Goal: Information Seeking & Learning: Understand process/instructions

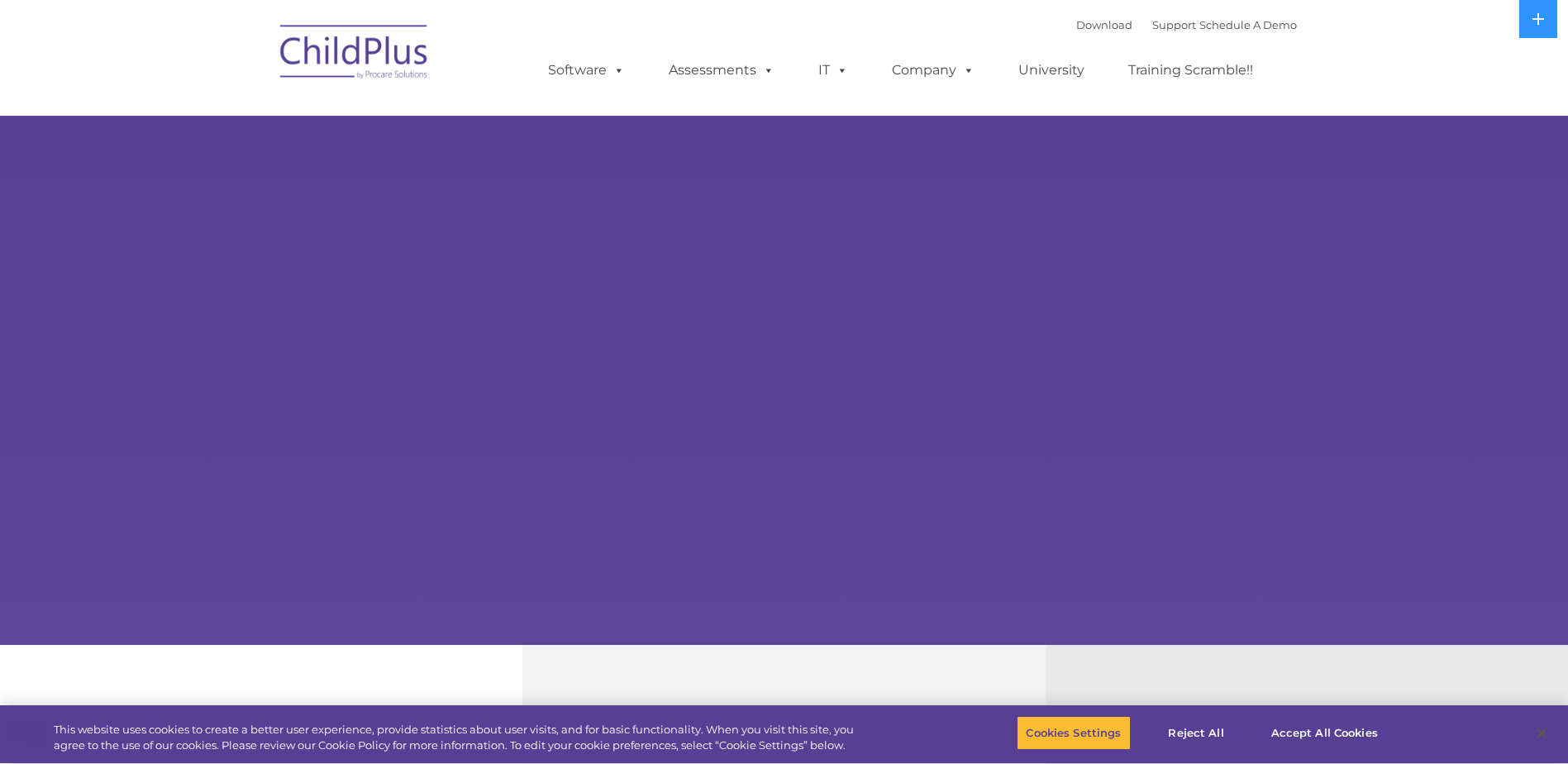
select select "MEDIUM"
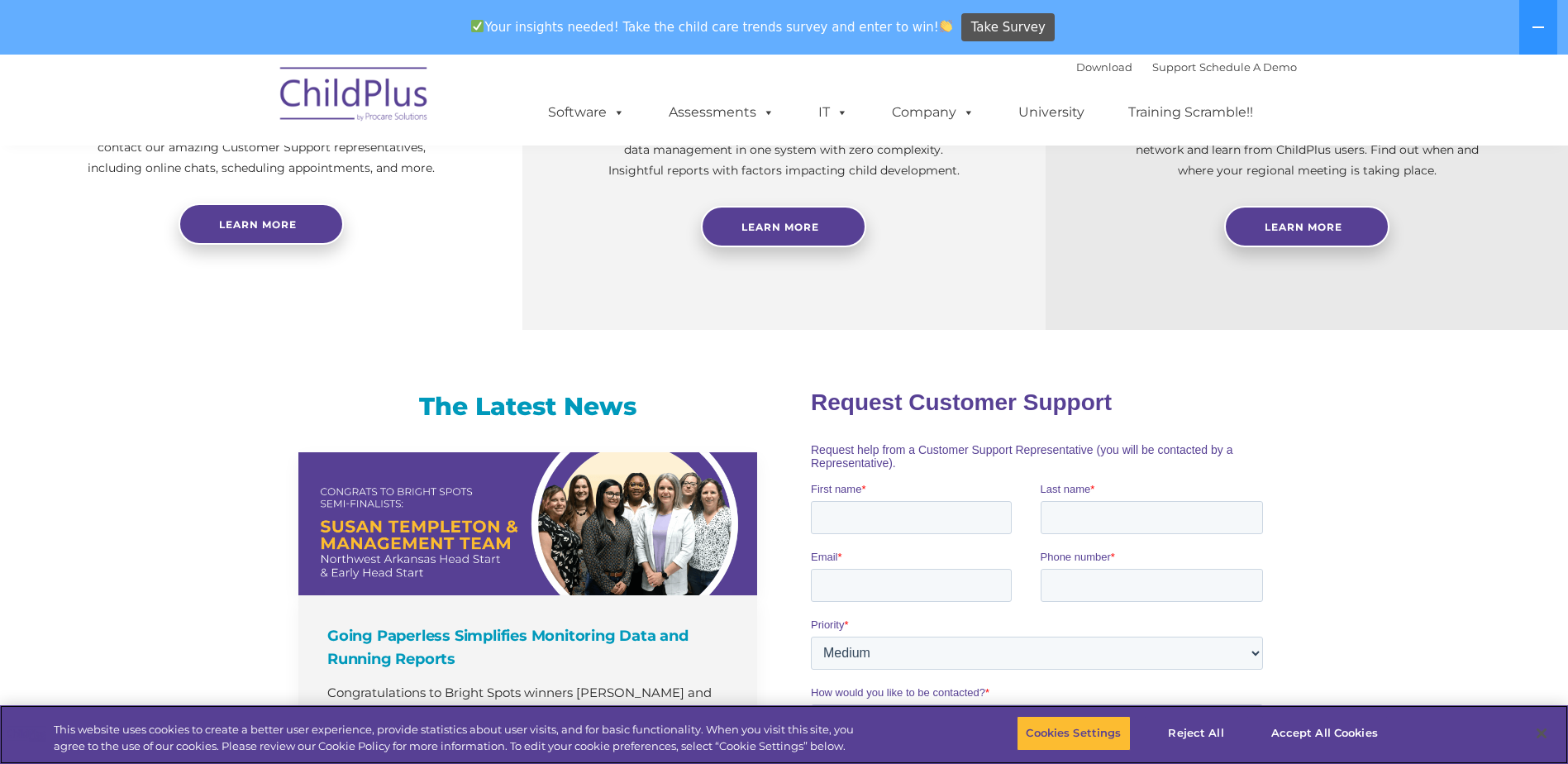
scroll to position [735, 0]
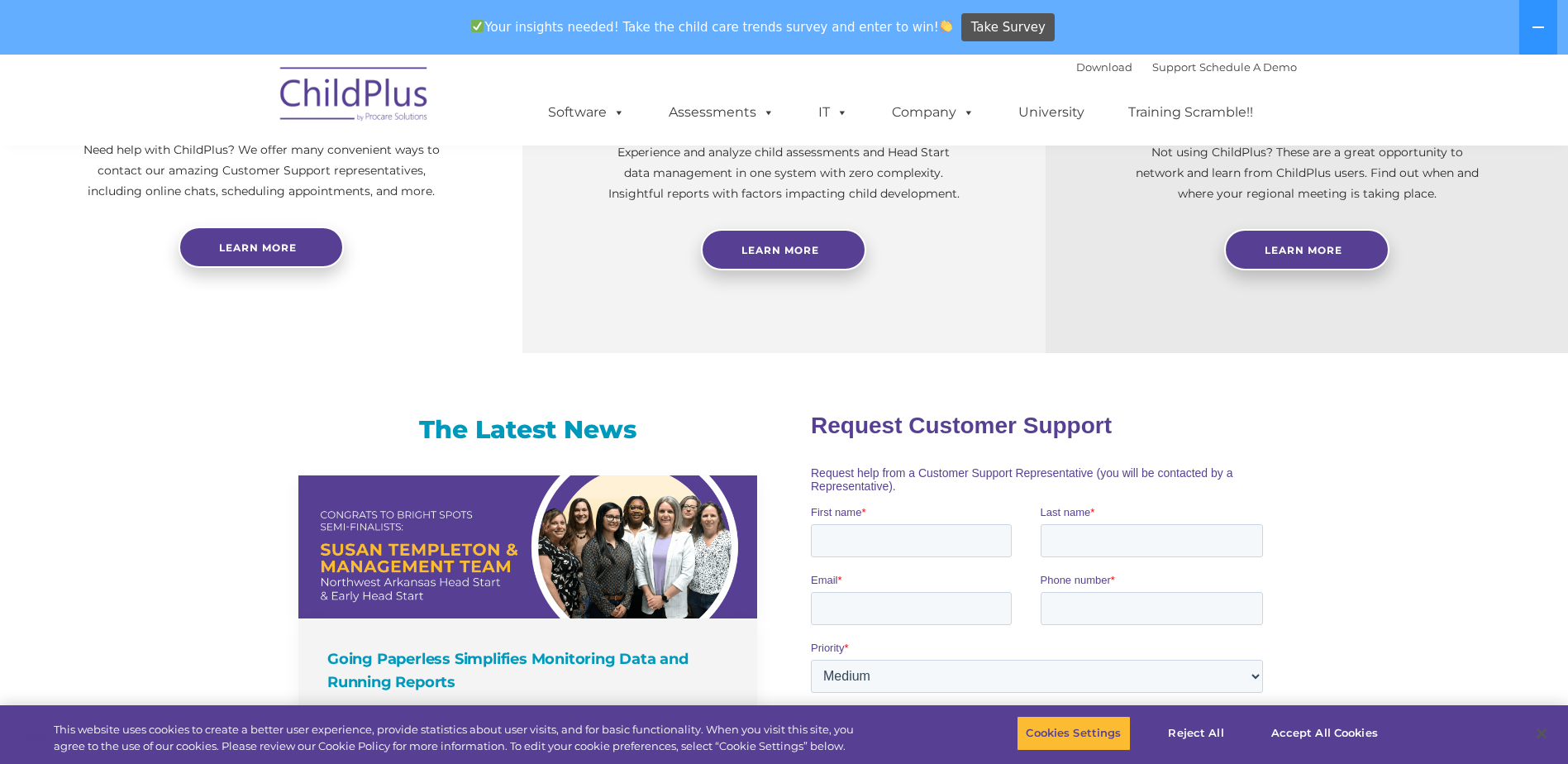
click at [346, 99] on img at bounding box center [354, 97] width 165 height 83
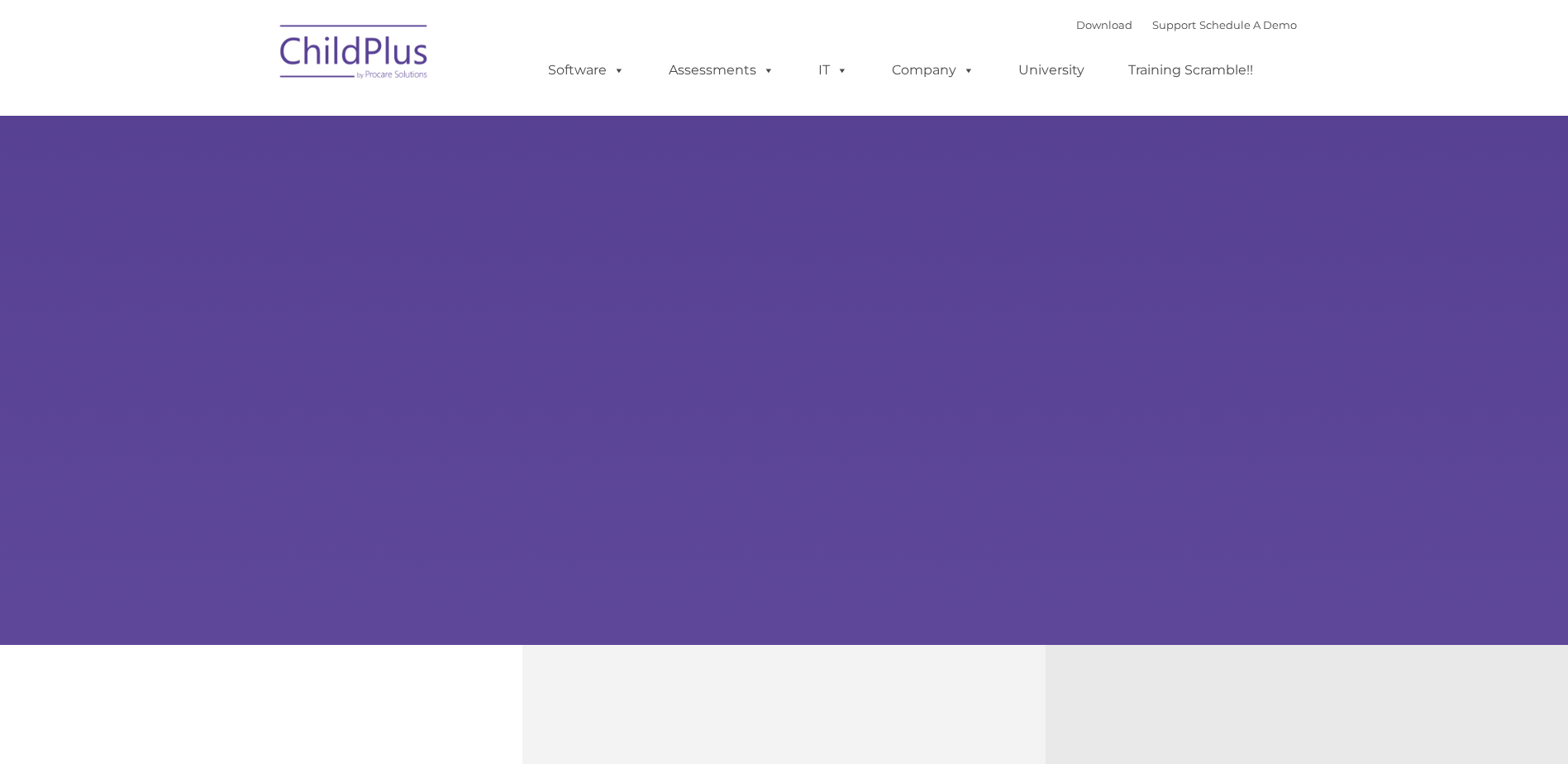
type input ""
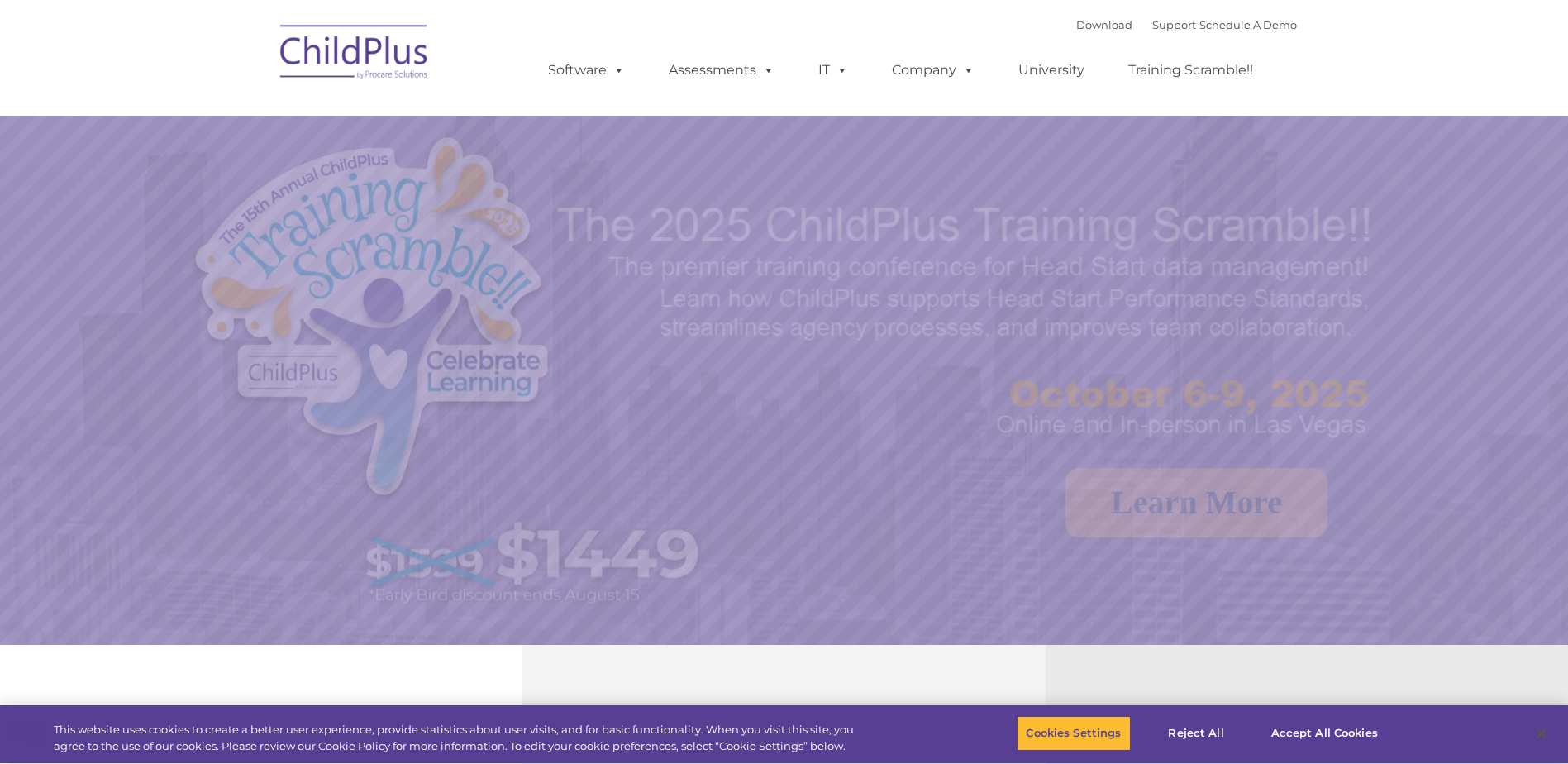
select select "MEDIUM"
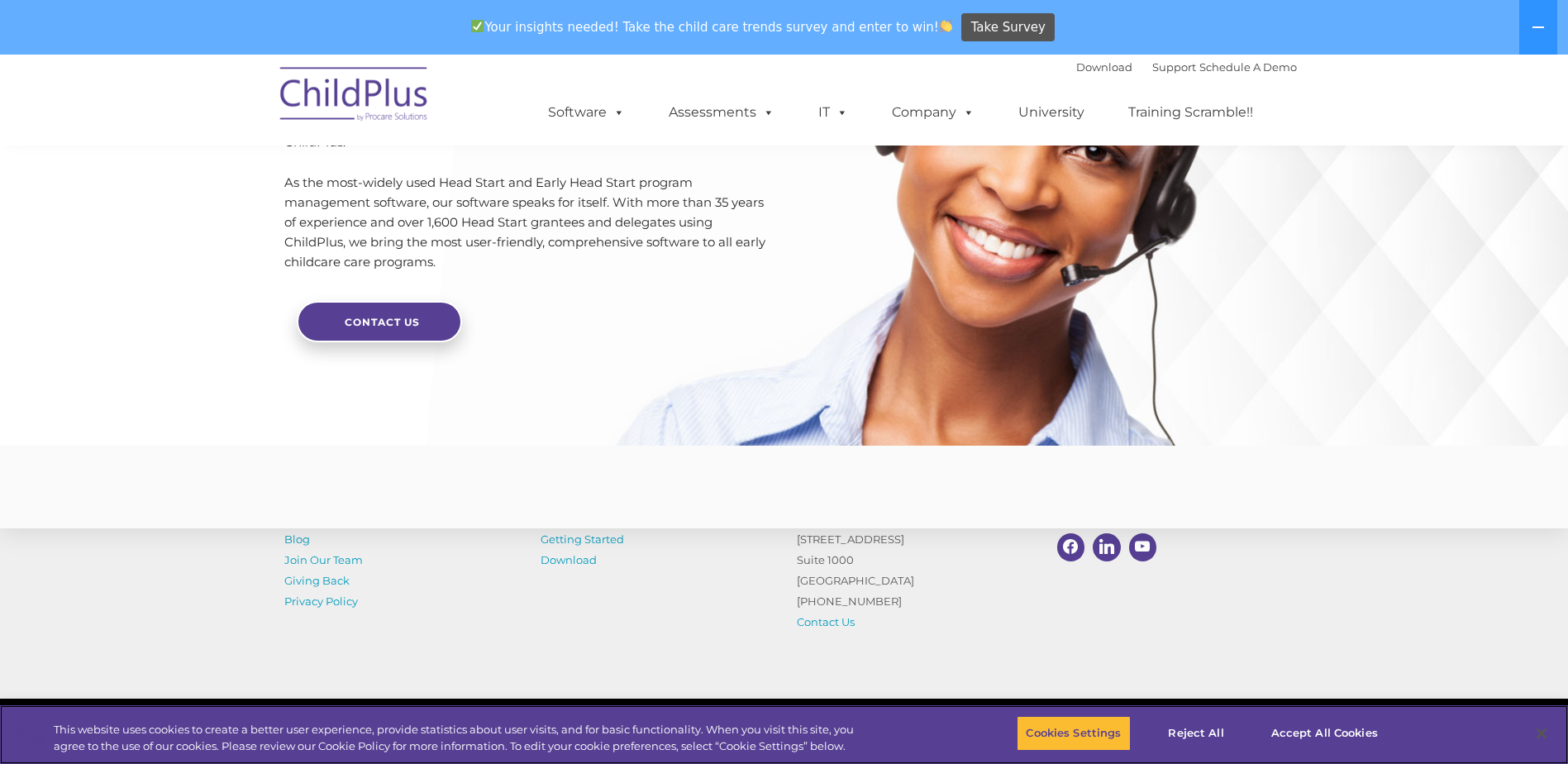
scroll to position [3947, 0]
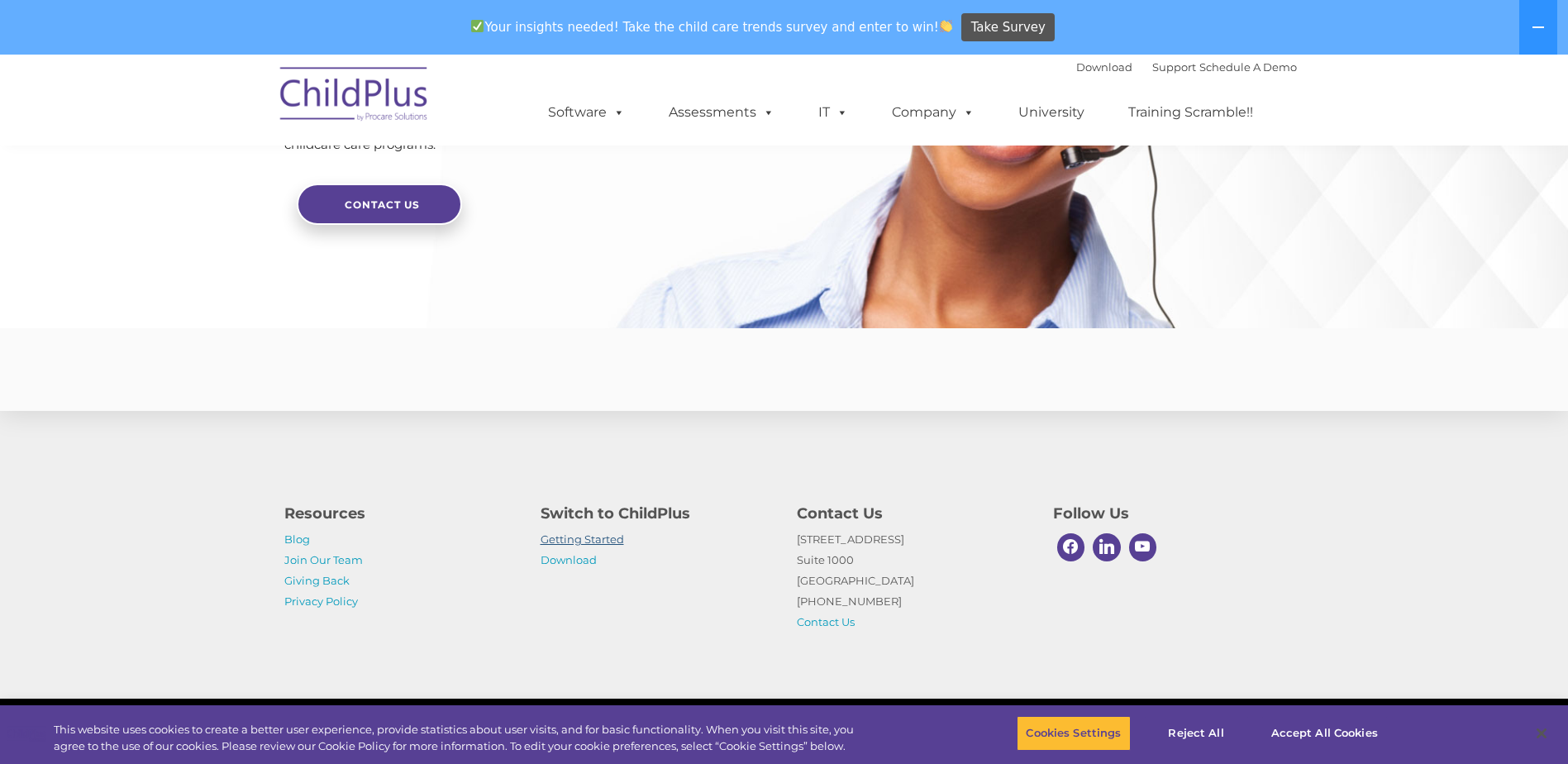
click at [605, 543] on link "Getting Started" at bounding box center [582, 539] width 83 height 14
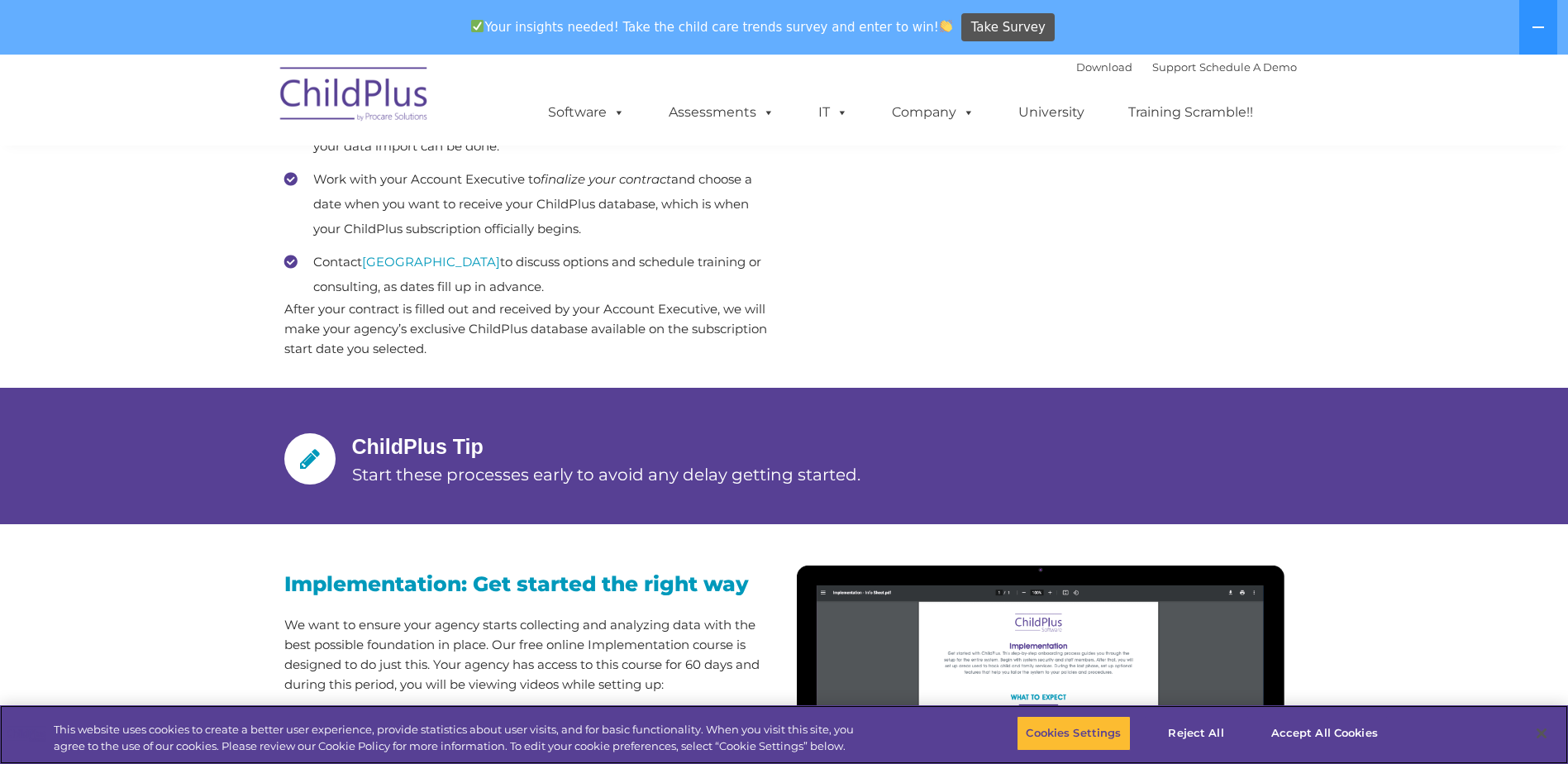
scroll to position [1030, 0]
